Goal: Navigation & Orientation: Understand site structure

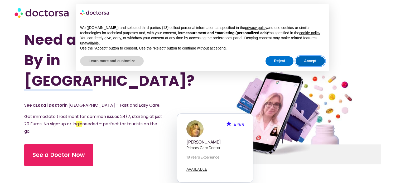
click at [309, 62] on button "Accept" at bounding box center [310, 60] width 29 height 9
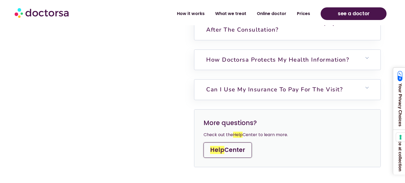
scroll to position [1638, 0]
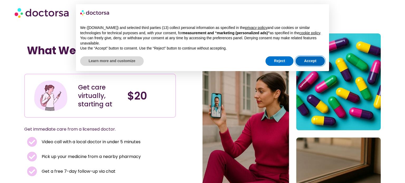
click at [307, 62] on button "Accept" at bounding box center [310, 60] width 29 height 9
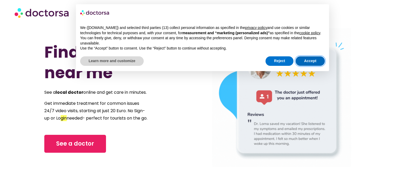
click at [309, 62] on button "Accept" at bounding box center [310, 60] width 29 height 9
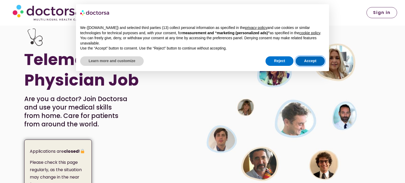
click at [308, 57] on button "Accept" at bounding box center [310, 60] width 29 height 9
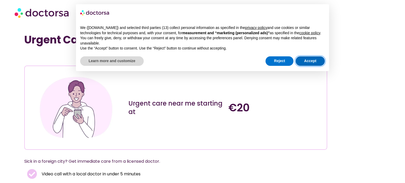
click at [307, 59] on button "Accept" at bounding box center [310, 60] width 29 height 9
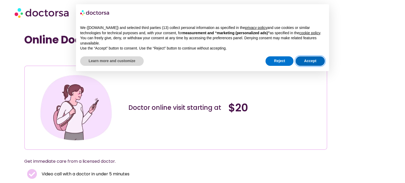
click at [312, 59] on button "Accept" at bounding box center [310, 60] width 29 height 9
